Goal: Task Accomplishment & Management: Manage account settings

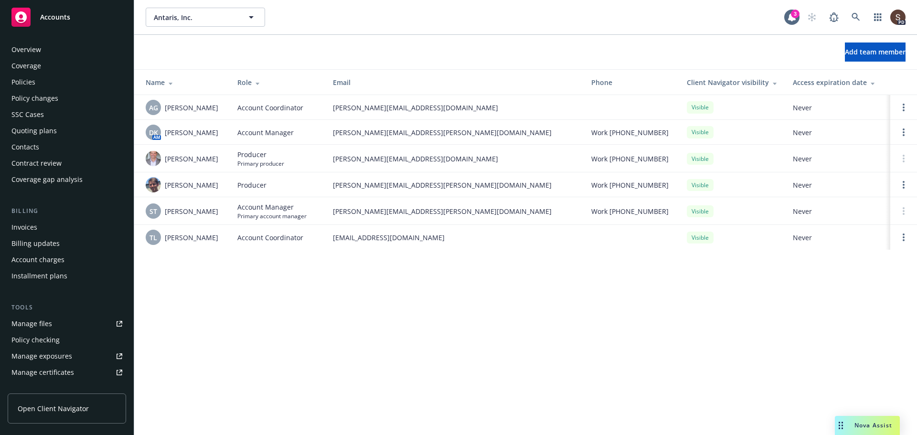
scroll to position [220, 0]
